Goal: Task Accomplishment & Management: Use online tool/utility

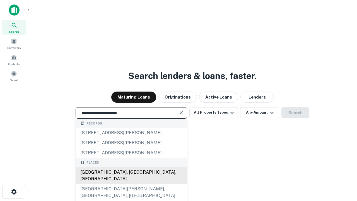
click at [131, 184] on div "Santa Monica, CA, USA" at bounding box center [131, 175] width 111 height 17
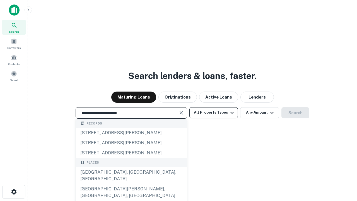
click at [214, 112] on button "All Property Types" at bounding box center [213, 112] width 49 height 11
type input "**********"
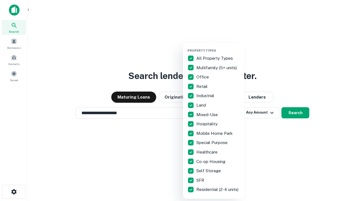
click at [218, 47] on button "button" at bounding box center [217, 47] width 61 height 0
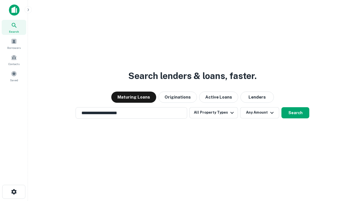
scroll to position [3, 67]
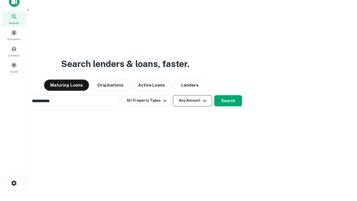
click at [173, 95] on button "Any Amount" at bounding box center [192, 100] width 39 height 11
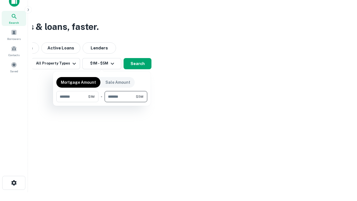
type input "*******"
click at [102, 102] on button "button" at bounding box center [101, 102] width 91 height 0
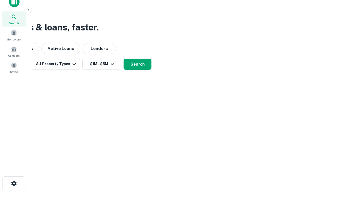
scroll to position [3, 103]
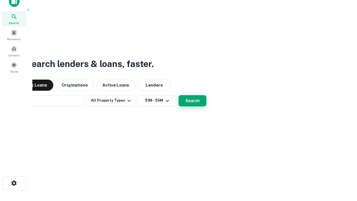
click at [178, 95] on button "Search" at bounding box center [192, 100] width 28 height 11
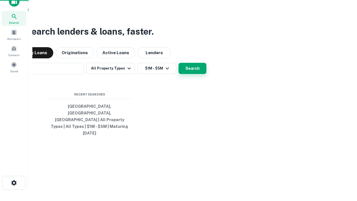
scroll to position [15, 158]
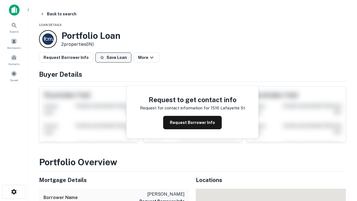
click at [113, 57] on button "Save Loan" at bounding box center [113, 57] width 36 height 10
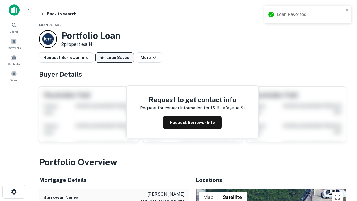
click at [115, 57] on button "Loan Saved" at bounding box center [114, 57] width 38 height 10
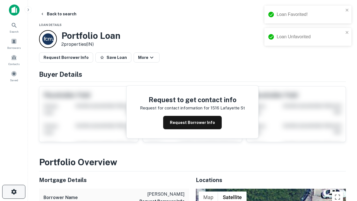
click at [14, 192] on icon "button" at bounding box center [14, 191] width 7 height 7
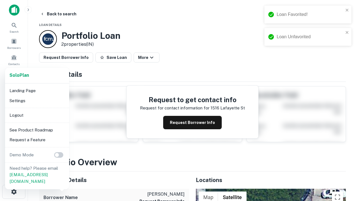
click at [37, 115] on li "Logout" at bounding box center [37, 115] width 60 height 10
